Goal: Information Seeking & Learning: Stay updated

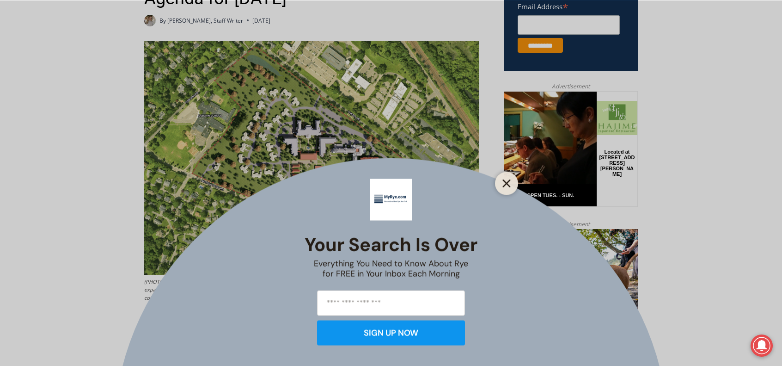
click at [505, 183] on line "Close" at bounding box center [507, 183] width 6 height 6
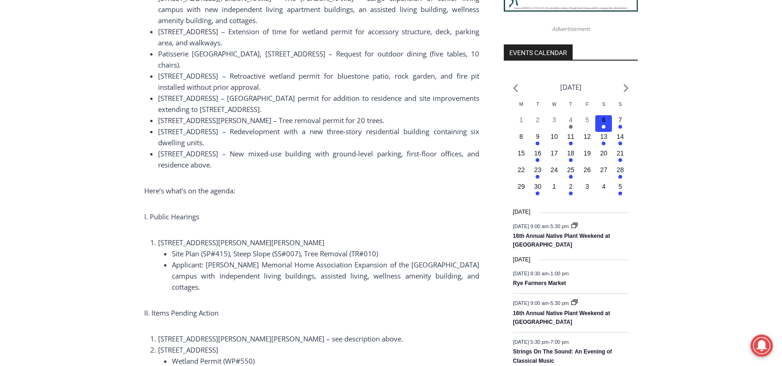
scroll to position [999, 0]
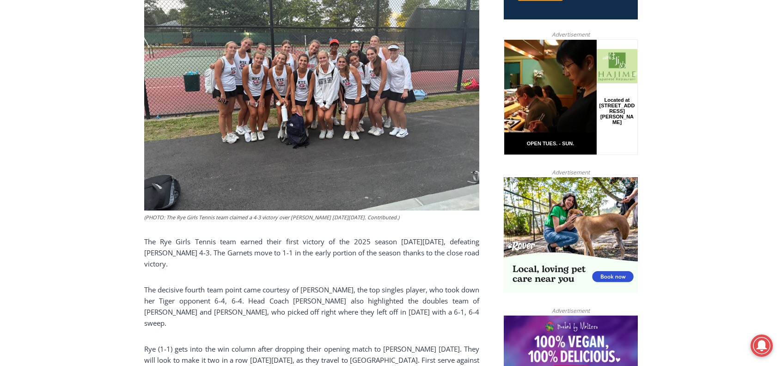
scroll to position [444, 0]
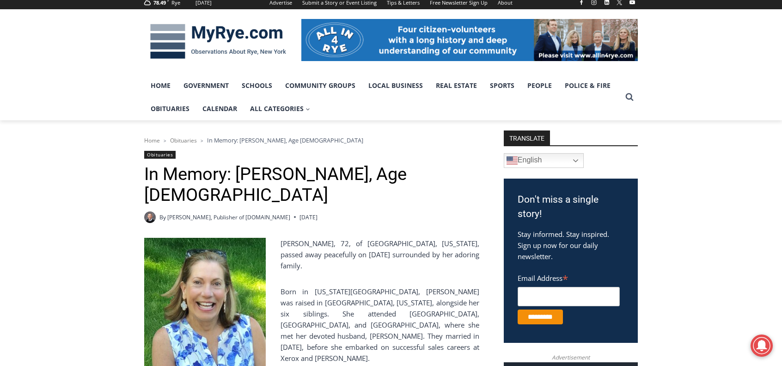
scroll to position [123, 0]
